Goal: Transaction & Acquisition: Purchase product/service

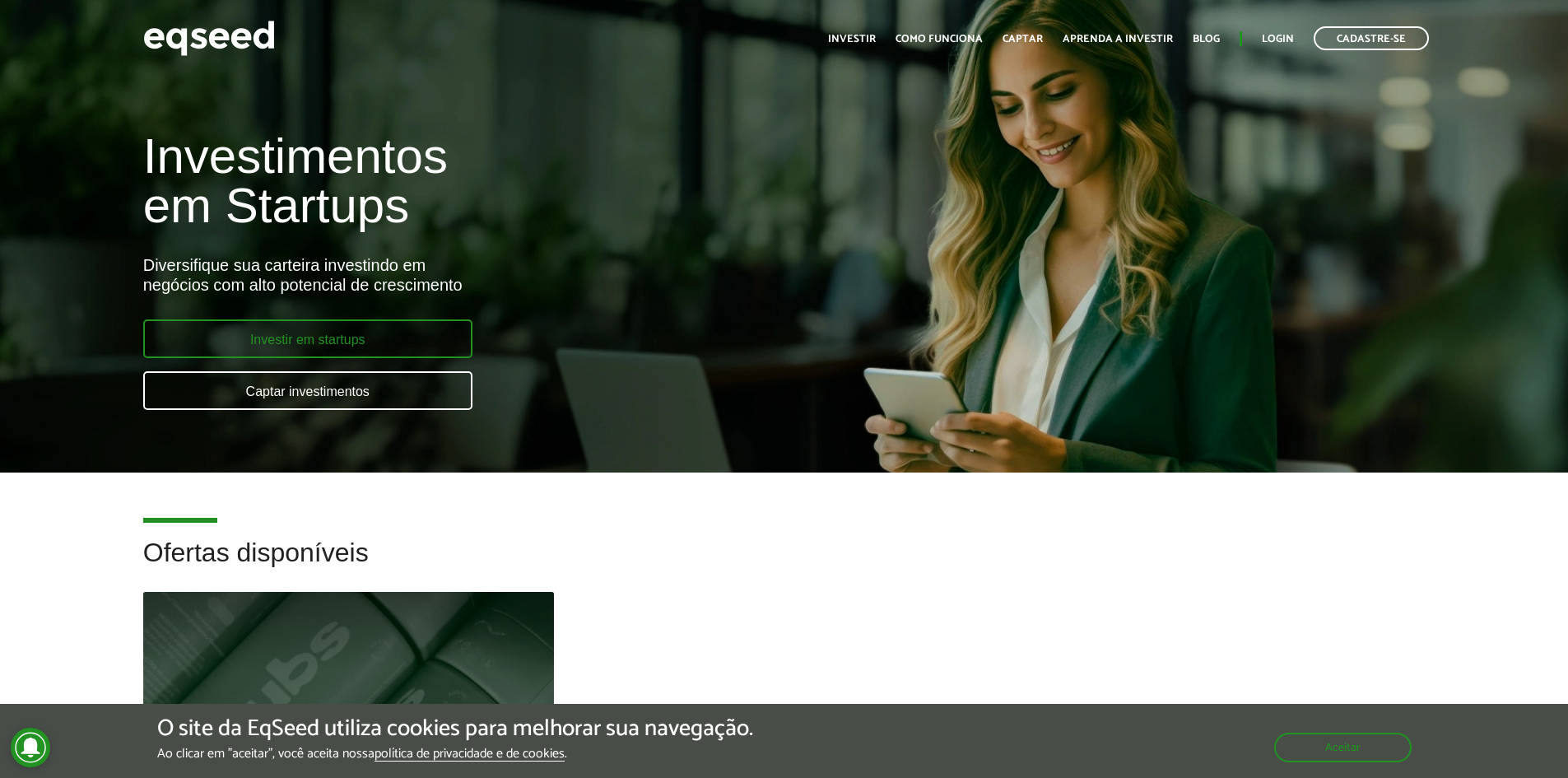
click at [388, 331] on link "Investir em startups" at bounding box center [308, 338] width 330 height 38
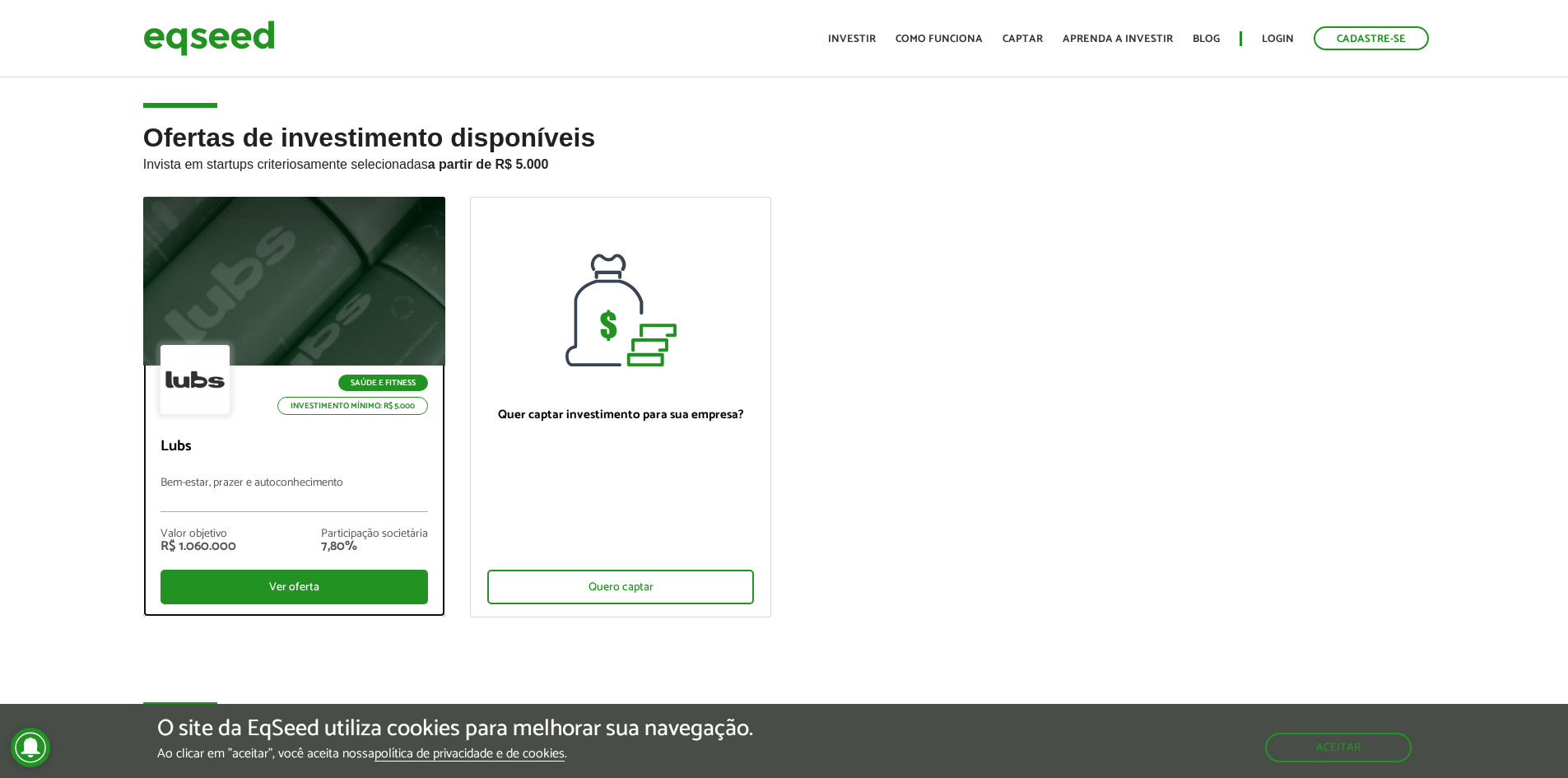
click at [364, 529] on div "Participação societária" at bounding box center [374, 534] width 107 height 11
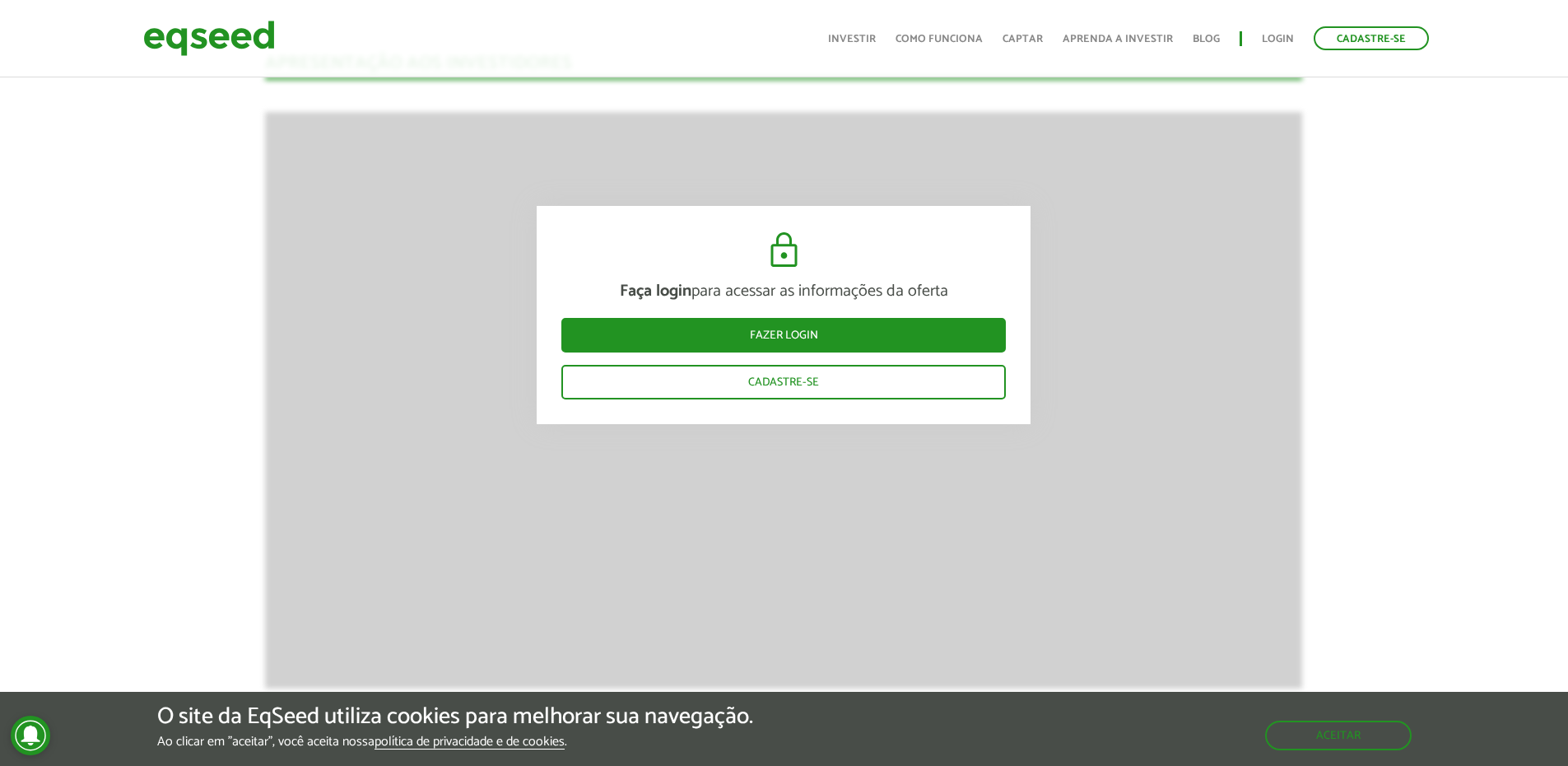
scroll to position [1400, 0]
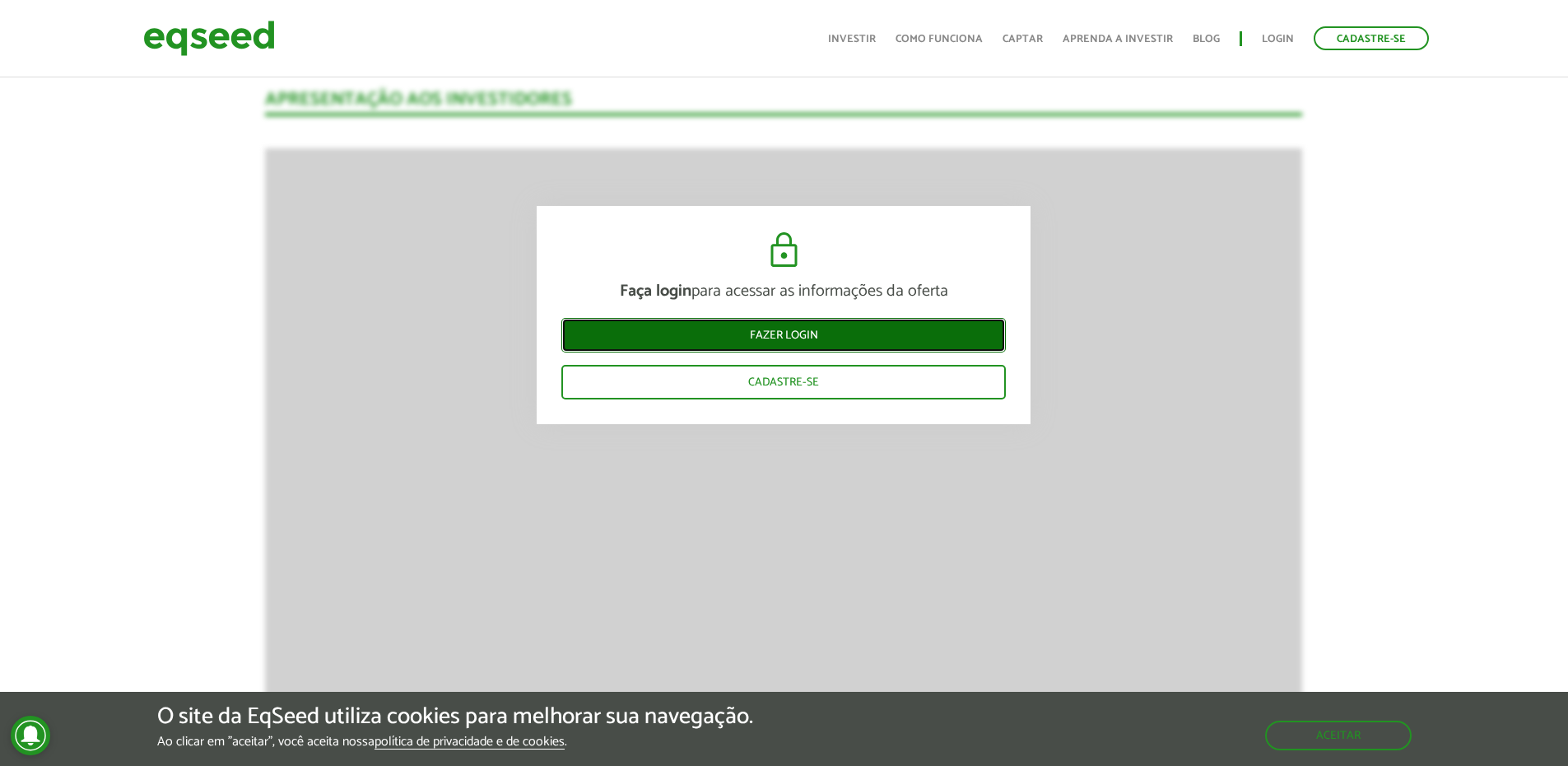
click at [851, 343] on link "Fazer login" at bounding box center [783, 335] width 444 height 35
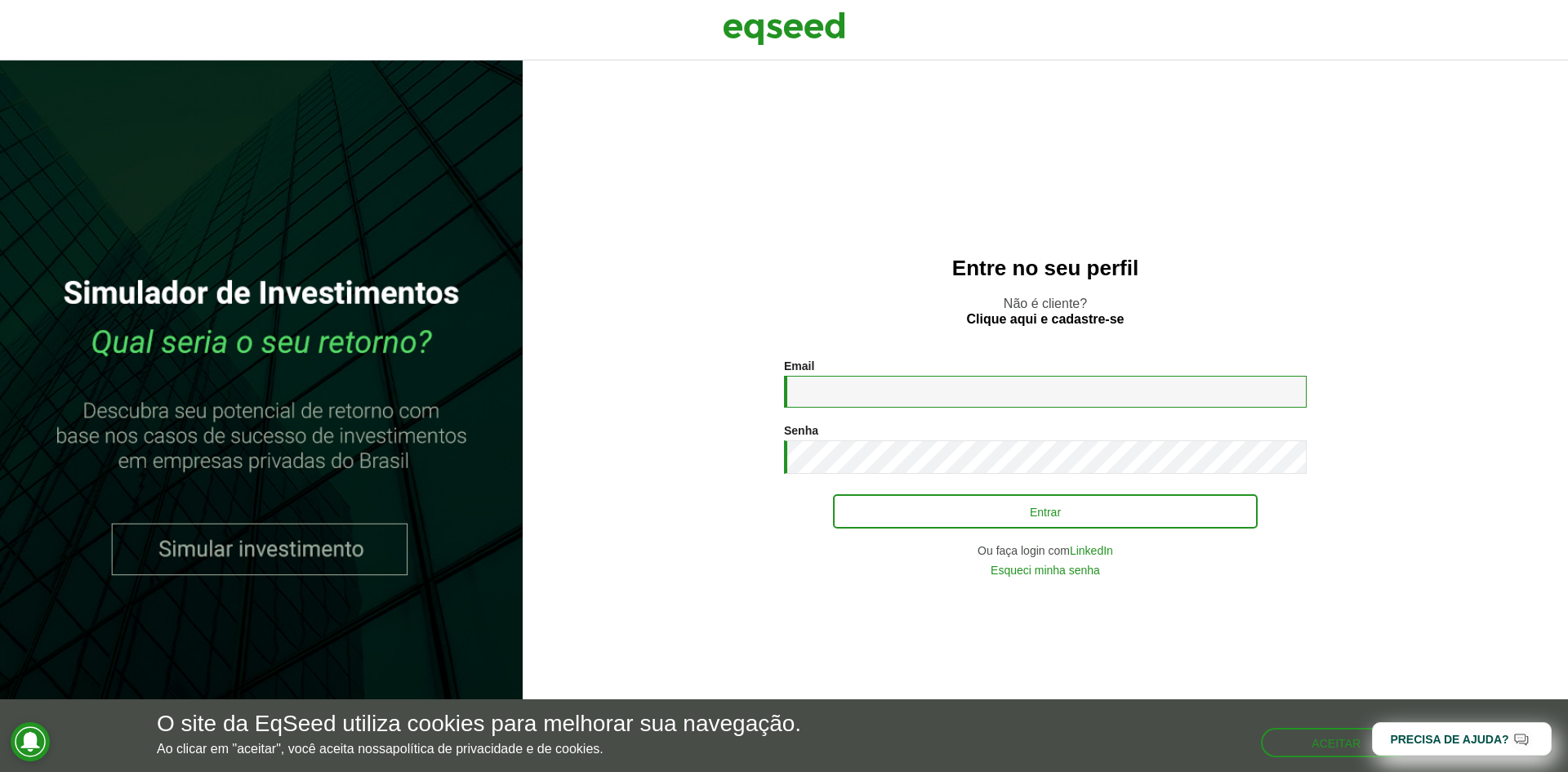
type input "**********"
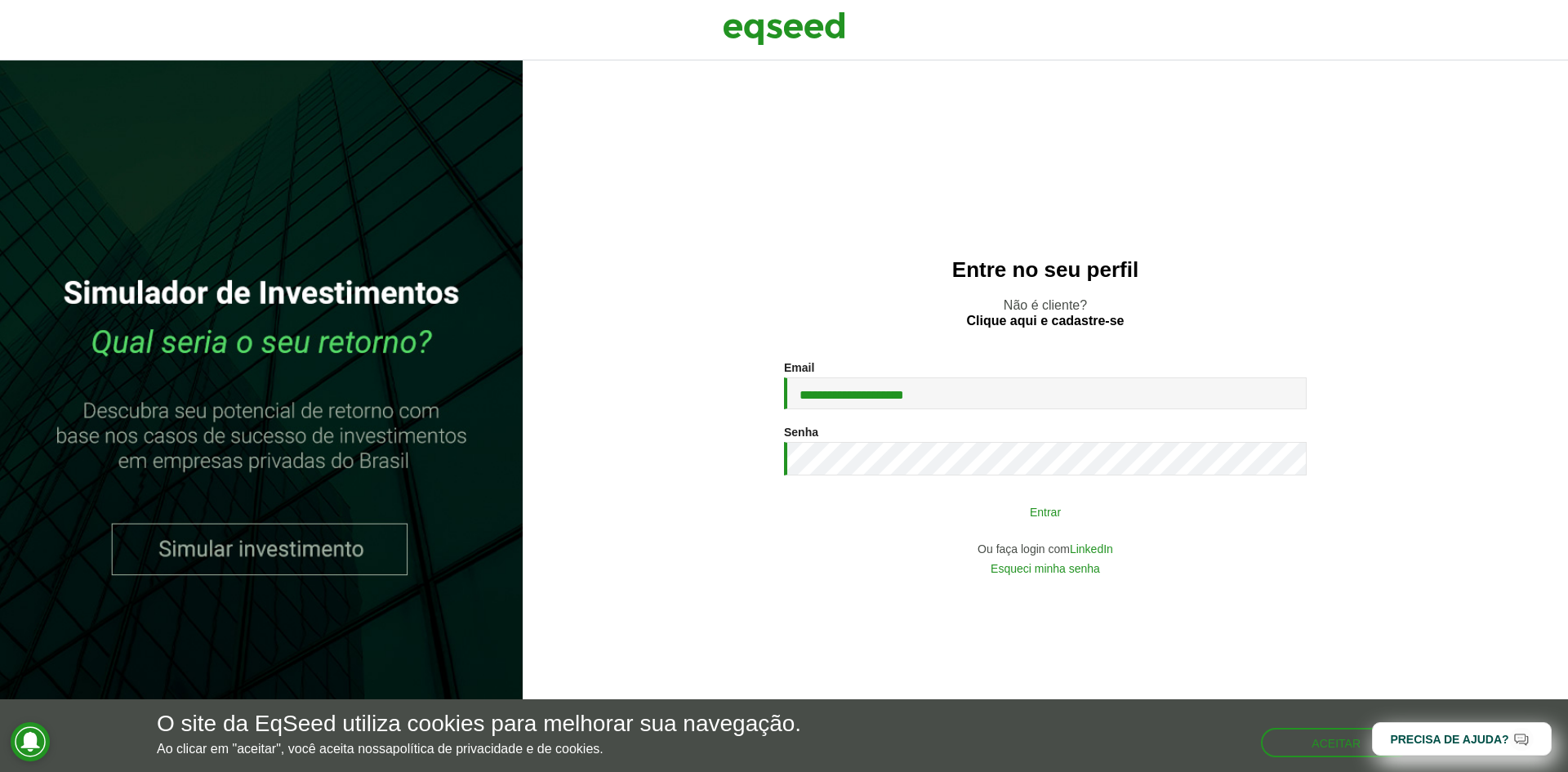
click at [986, 523] on button "Entrar" at bounding box center [1045, 512] width 425 height 31
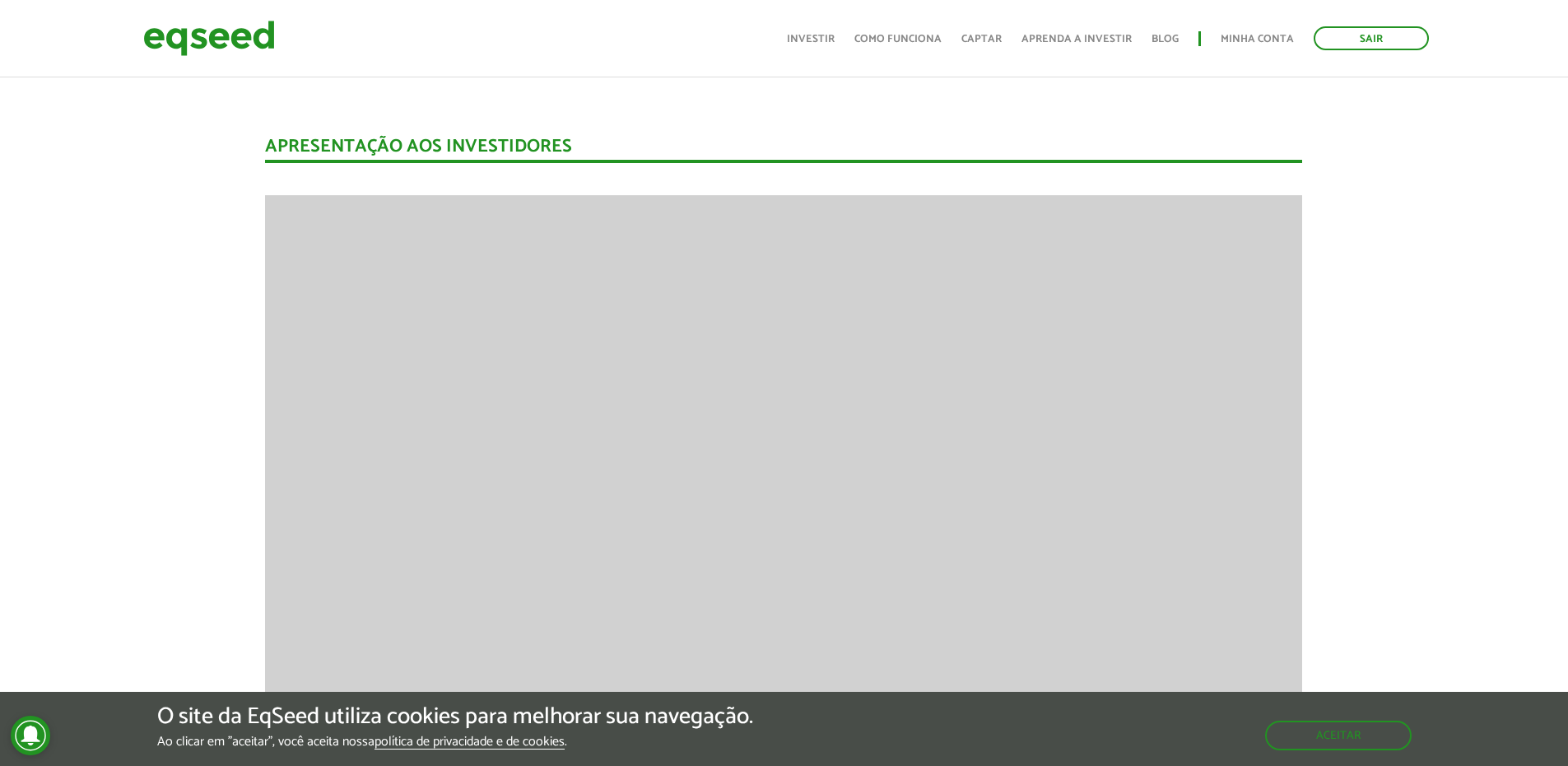
scroll to position [1152, 0]
